Goal: Information Seeking & Learning: Learn about a topic

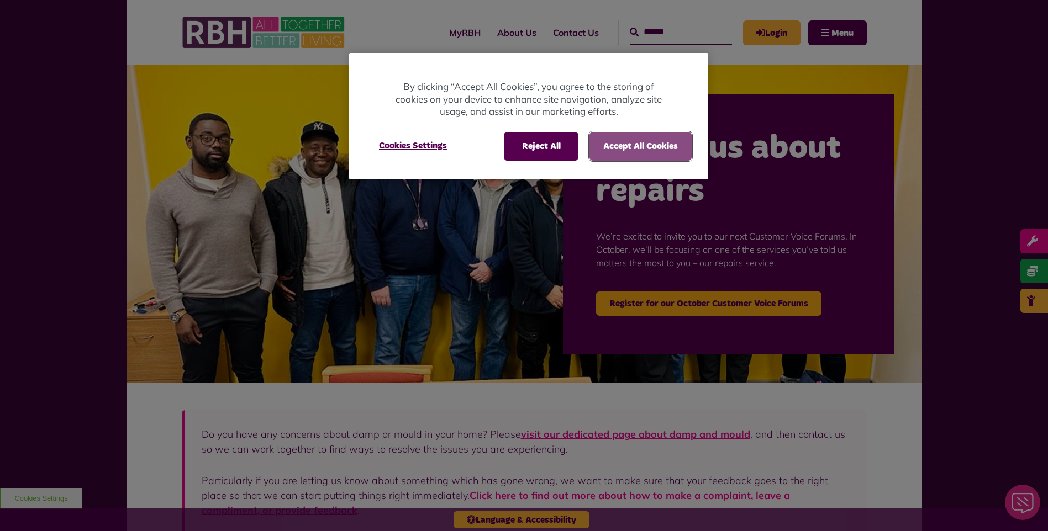
click at [622, 145] on button "Accept All Cookies" at bounding box center [640, 146] width 102 height 29
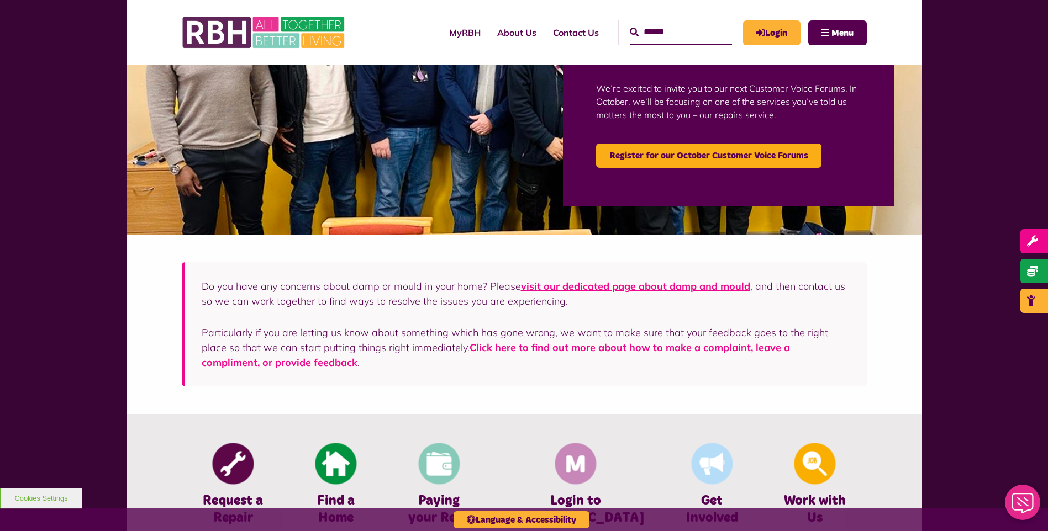
scroll to position [221, 0]
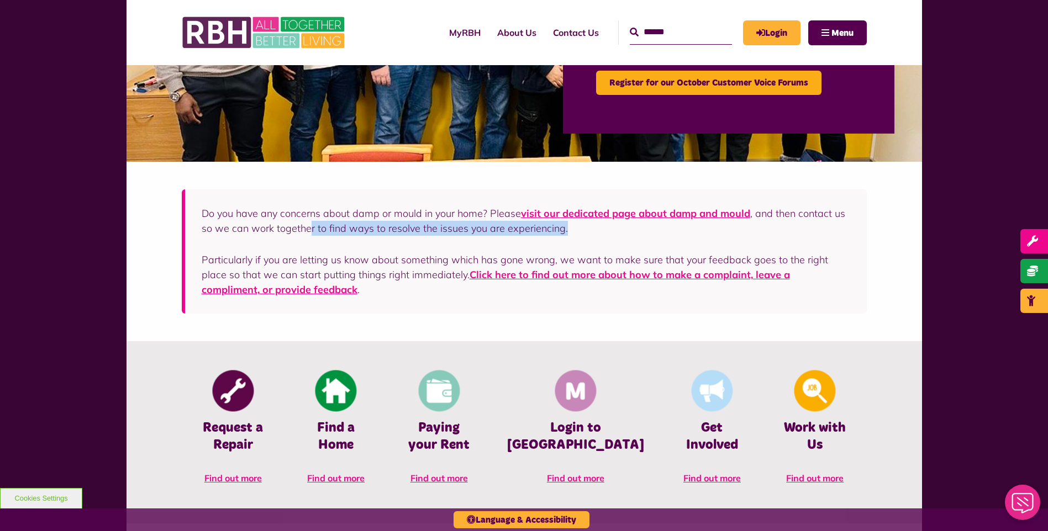
drag, startPoint x: 483, startPoint y: 232, endPoint x: 308, endPoint y: 232, distance: 175.1
click at [308, 232] on p "Do you have any concerns about damp or mould in your home? Please visit our ded…" at bounding box center [526, 221] width 648 height 30
drag, startPoint x: 308, startPoint y: 232, endPoint x: 383, endPoint y: 309, distance: 108.2
click at [387, 308] on div "Do you have any concerns about damp or mould in your home? Please visit our ded…" at bounding box center [524, 251] width 685 height 124
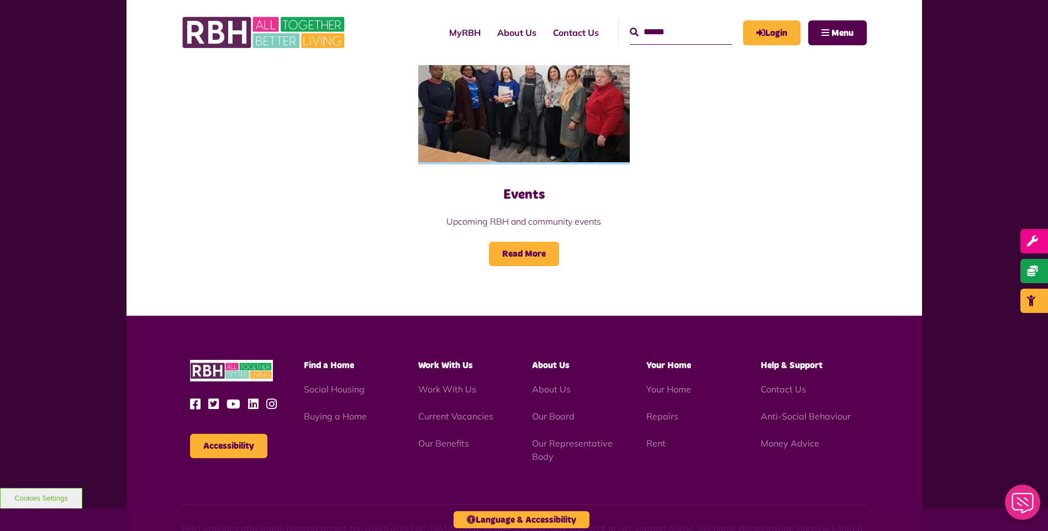
scroll to position [1219, 0]
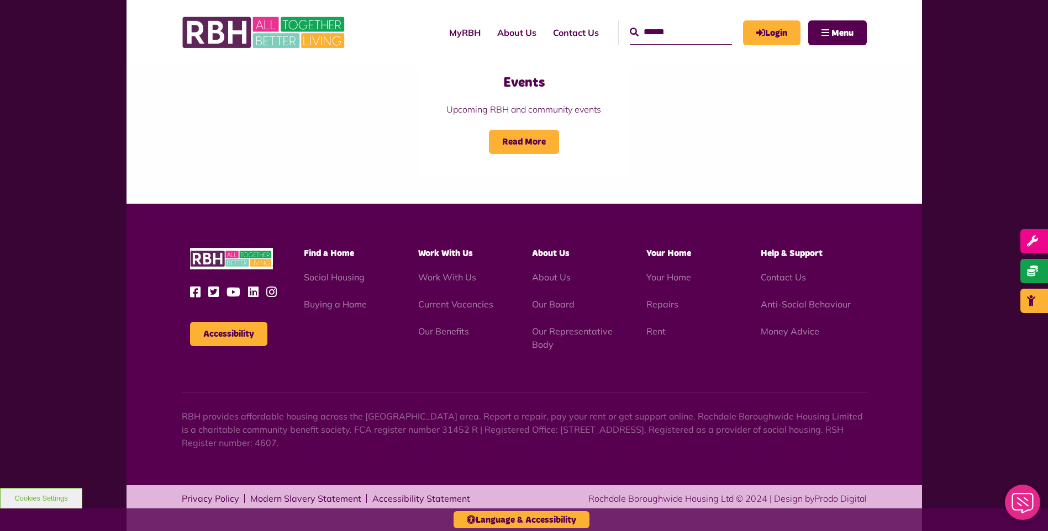
drag, startPoint x: 178, startPoint y: 425, endPoint x: 434, endPoint y: 459, distance: 257.5
click at [434, 459] on div "Accessibility Find a Home" at bounding box center [523, 345] width 795 height 282
drag, startPoint x: 434, startPoint y: 459, endPoint x: 416, endPoint y: 452, distance: 18.6
click at [416, 452] on div "Accessibility Find a Home" at bounding box center [523, 345] width 795 height 282
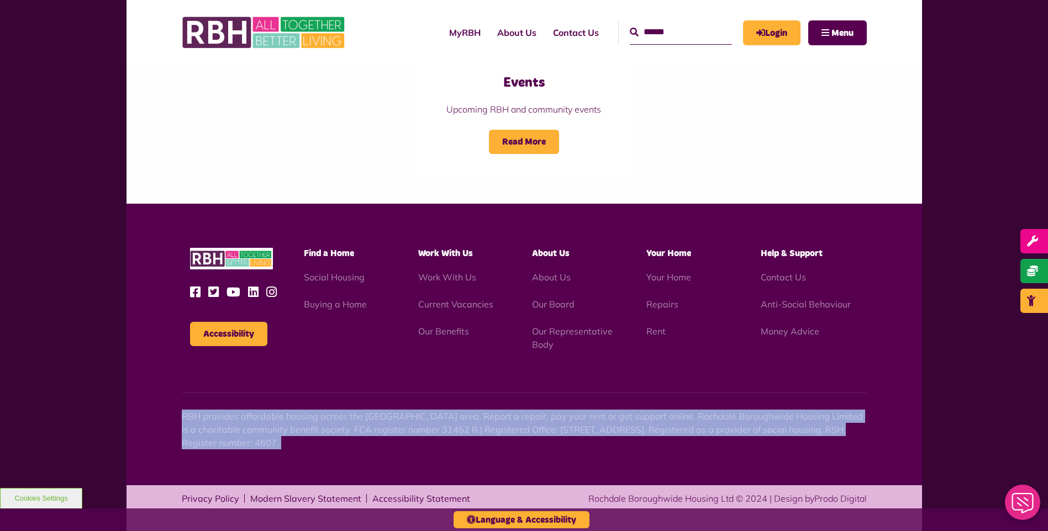
drag, startPoint x: 416, startPoint y: 452, endPoint x: 82, endPoint y: 352, distance: 348.8
click at [399, 449] on p "RBH provides affordable housing across the [GEOGRAPHIC_DATA] area. Report a rep…" at bounding box center [524, 430] width 685 height 40
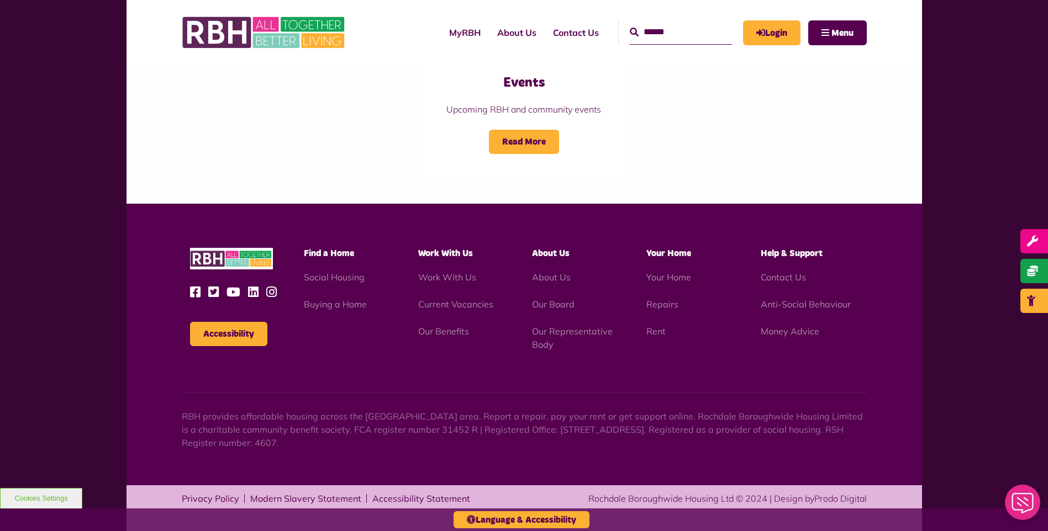
drag, startPoint x: 272, startPoint y: 431, endPoint x: 80, endPoint y: 421, distance: 191.9
drag, startPoint x: 80, startPoint y: 421, endPoint x: 288, endPoint y: 423, distance: 208.2
click at [288, 423] on p "RBH provides affordable housing across the [GEOGRAPHIC_DATA] area. Report a rep…" at bounding box center [524, 430] width 685 height 40
click at [212, 259] on img at bounding box center [231, 259] width 83 height 22
